Goal: Task Accomplishment & Management: Manage account settings

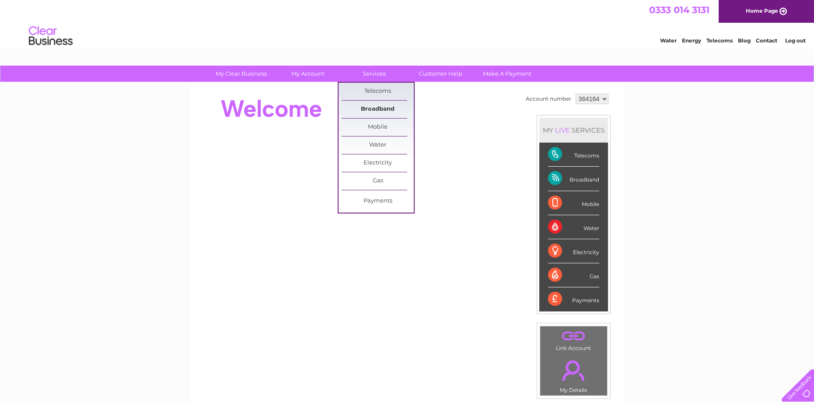
click at [384, 107] on link "Broadband" at bounding box center [378, 109] width 72 height 17
click at [384, 113] on link "Broadband" at bounding box center [378, 109] width 72 height 17
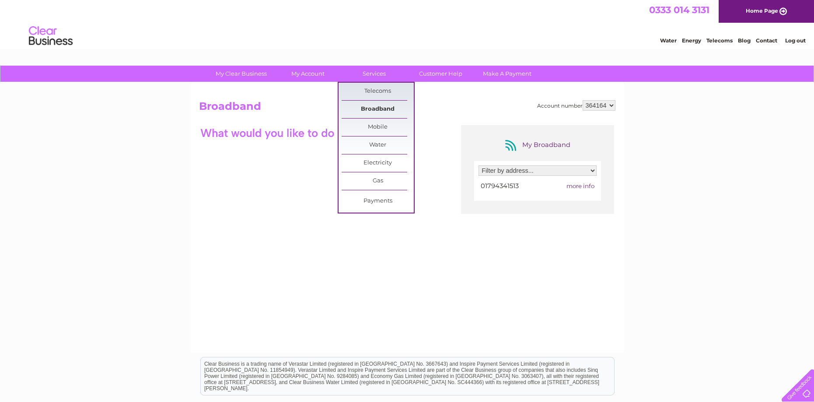
click at [370, 105] on link "Broadband" at bounding box center [378, 109] width 72 height 17
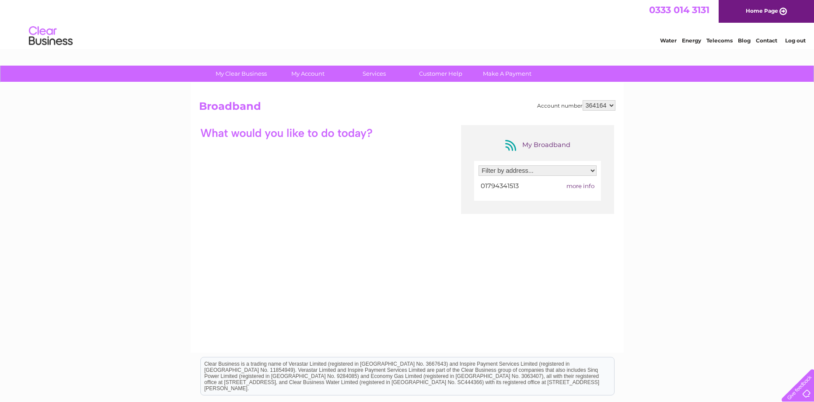
click at [597, 174] on div "Filter by address... White Harbour, Butts Green, Lockerley, Romsey, Hampshire, …" at bounding box center [537, 181] width 127 height 40
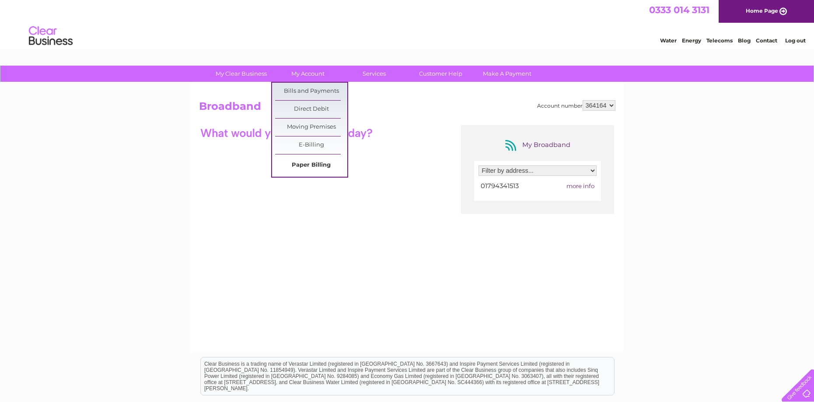
click at [301, 164] on link "Paper Billing" at bounding box center [311, 165] width 72 height 17
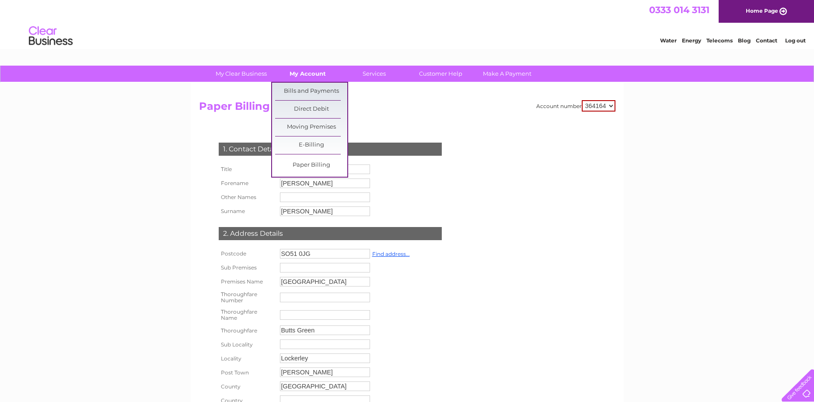
click at [310, 77] on link "My Account" at bounding box center [308, 74] width 72 height 16
click at [311, 94] on link "Bills and Payments" at bounding box center [311, 91] width 72 height 17
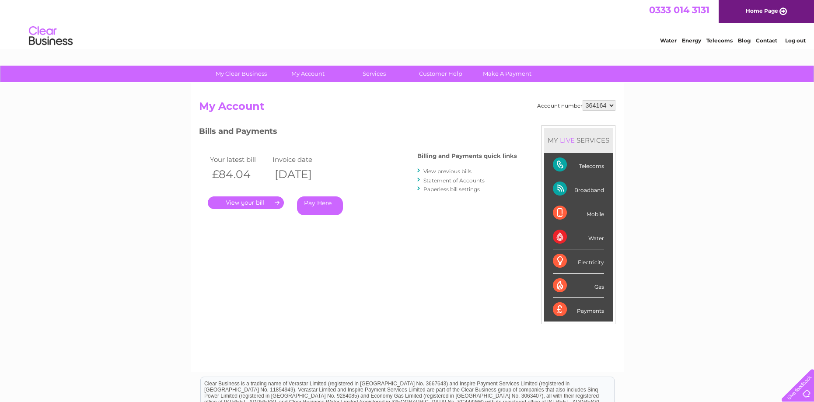
click at [231, 198] on link "." at bounding box center [246, 202] width 76 height 13
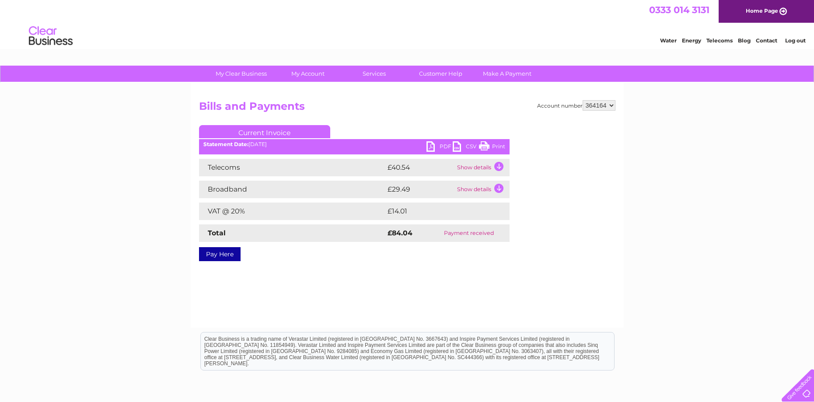
click at [432, 149] on link "PDF" at bounding box center [439, 147] width 26 height 13
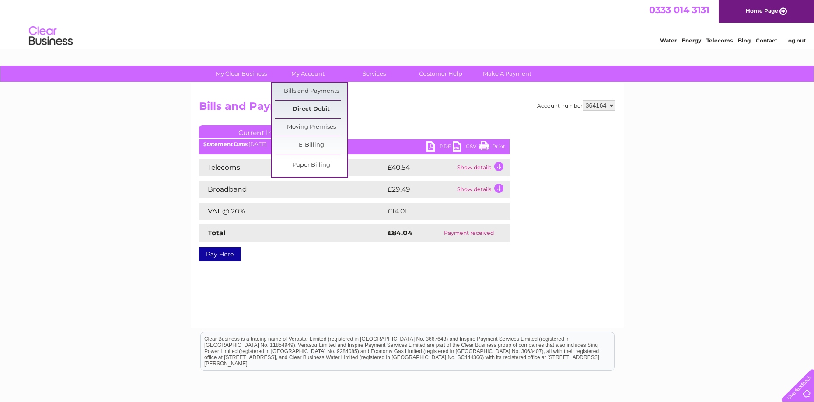
click at [316, 114] on link "Direct Debit" at bounding box center [311, 109] width 72 height 17
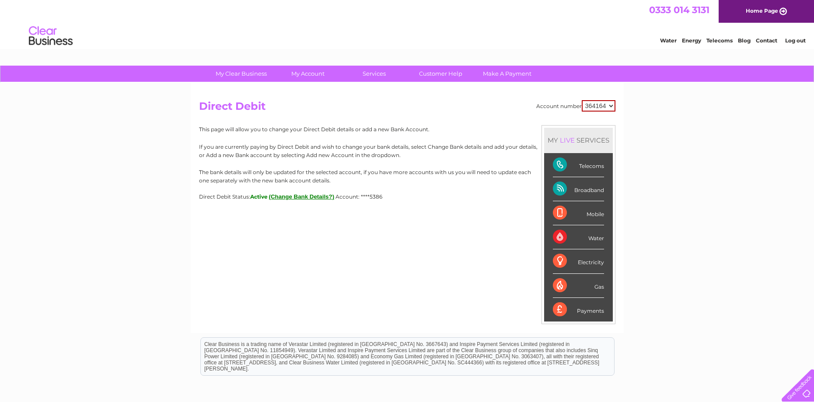
click at [300, 196] on button "(Change Bank Details?)" at bounding box center [302, 196] width 66 height 7
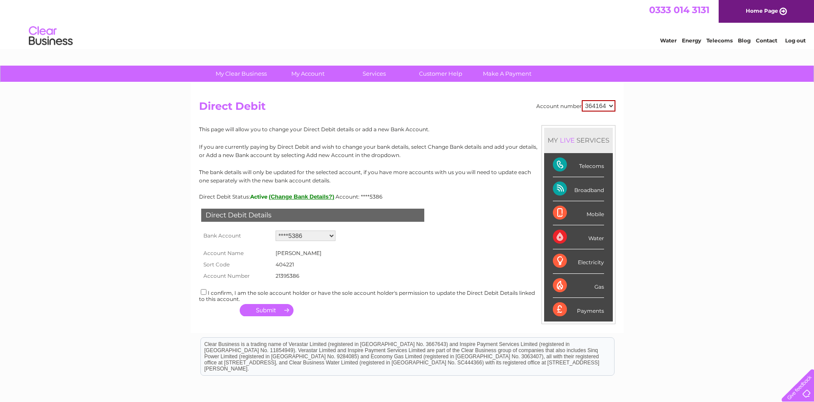
click at [334, 237] on select "Add new account ****5386 ****5386" at bounding box center [306, 235] width 60 height 10
click at [374, 254] on form "Account Name [PERSON_NAME] Sort Code 404221 Account Number 21395386 1391910" at bounding box center [407, 262] width 416 height 38
click at [330, 234] on select "Add new account ****5386 ****5386" at bounding box center [306, 235] width 60 height 10
click at [793, 42] on link "Log out" at bounding box center [795, 40] width 21 height 7
